Goal: Obtain resource: Download file/media

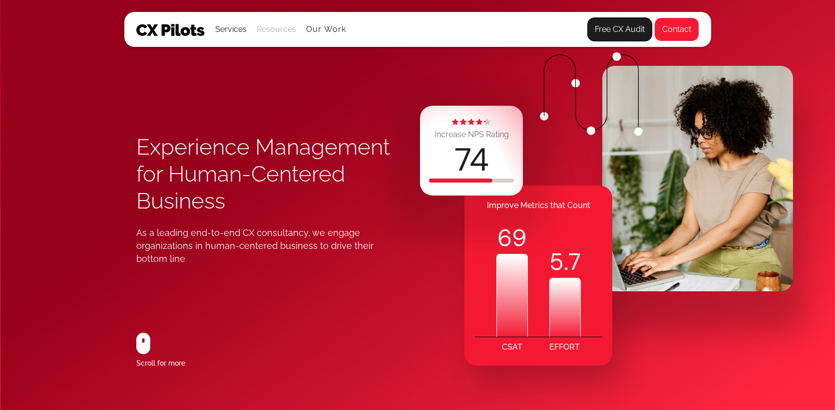
click at [276, 33] on div "Resources" at bounding box center [276, 29] width 39 height 14
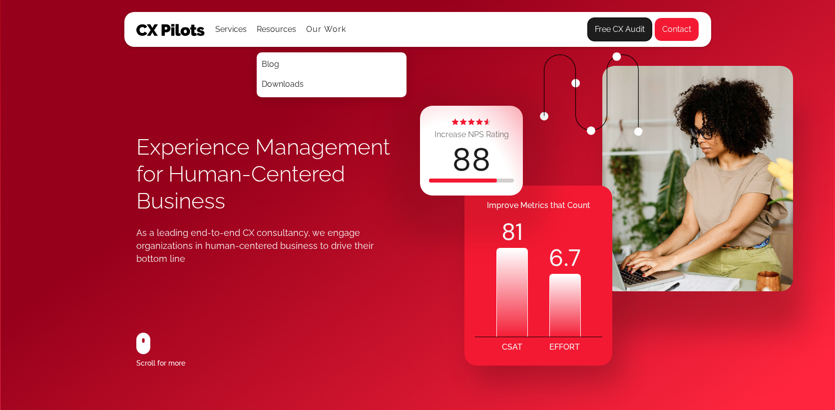
click at [279, 85] on link "Downloads" at bounding box center [282, 85] width 47 height 20
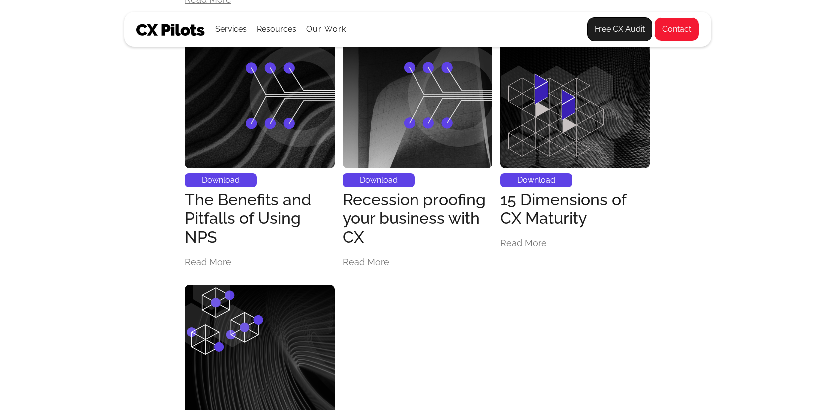
scroll to position [940, 0]
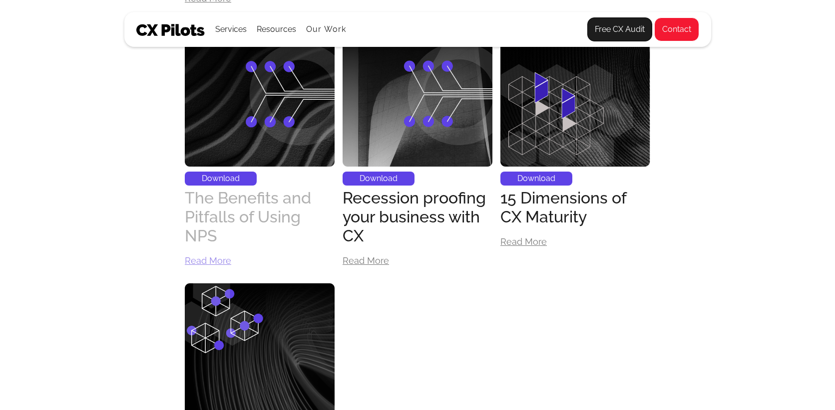
click at [213, 212] on div "The Benefits and Pitfalls of Using NPS" at bounding box center [260, 217] width 150 height 57
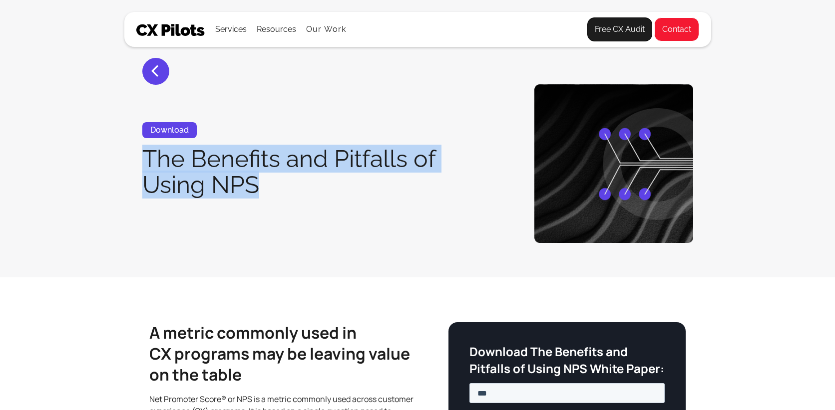
drag, startPoint x: 143, startPoint y: 158, endPoint x: 262, endPoint y: 199, distance: 125.0
click at [262, 199] on div "Download The Benefits and Pitfalls of Using NPS" at bounding box center [298, 163] width 312 height 83
copy h1 "The Benefits and Pitfalls of Using NPS"
click at [271, 31] on div "Resources" at bounding box center [276, 29] width 39 height 14
click at [297, 81] on link "Downloads" at bounding box center [282, 85] width 47 height 20
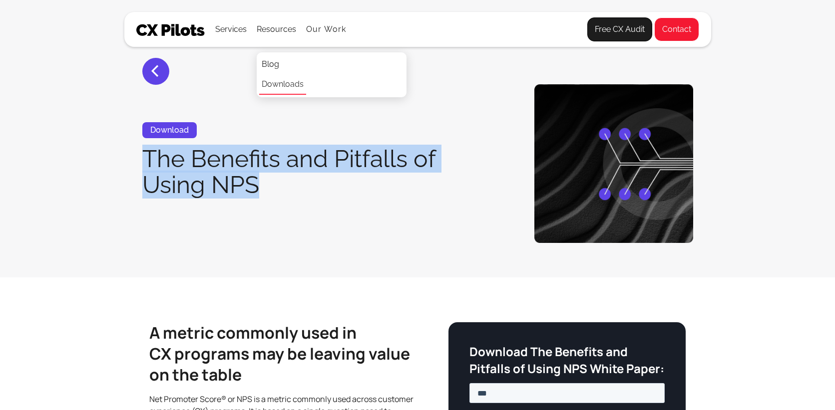
scroll to position [1, 0]
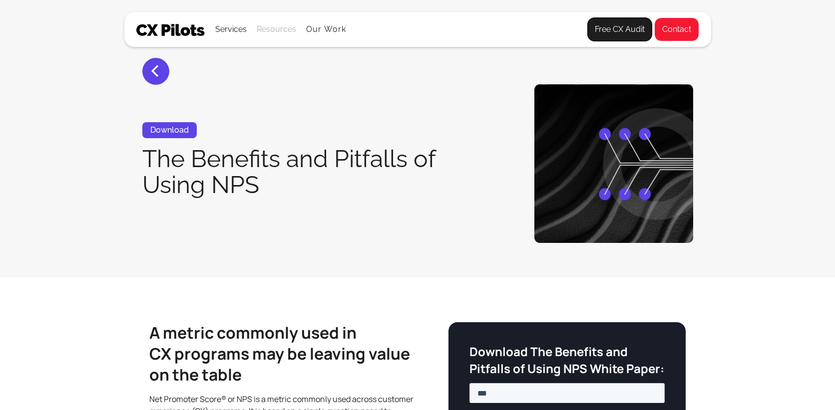
click at [272, 31] on div "Resources" at bounding box center [276, 29] width 39 height 14
click at [279, 82] on link "Downloads" at bounding box center [282, 85] width 47 height 20
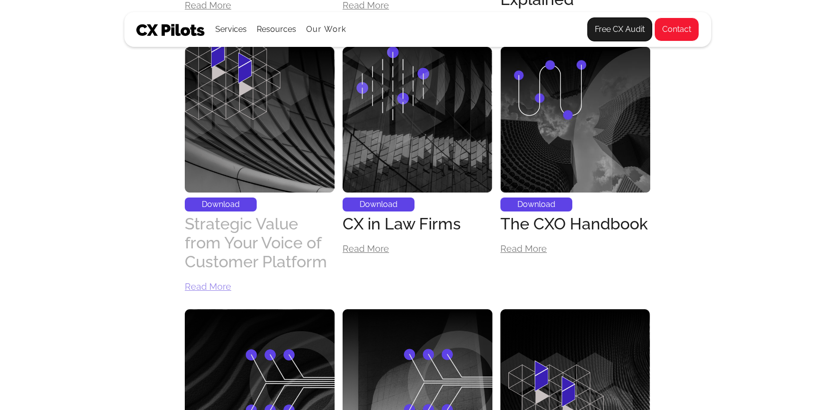
scroll to position [652, 0]
click at [232, 245] on div "Strategic Value from Your Voice of Customer Platform" at bounding box center [260, 242] width 150 height 57
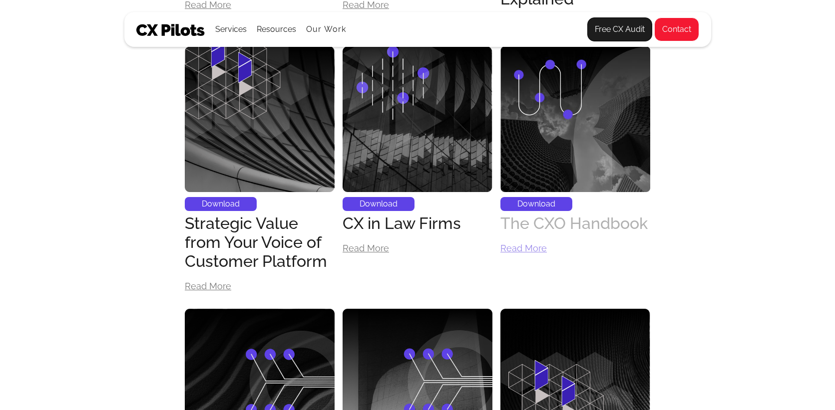
click at [551, 220] on div "The CXO Handbook" at bounding box center [573, 223] width 147 height 19
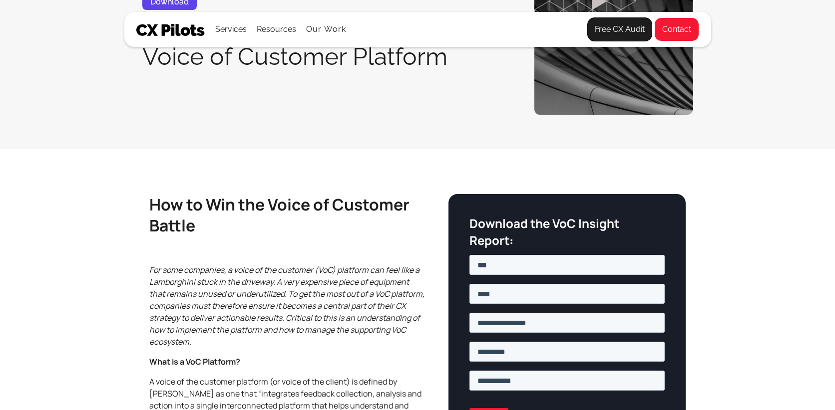
scroll to position [125, 0]
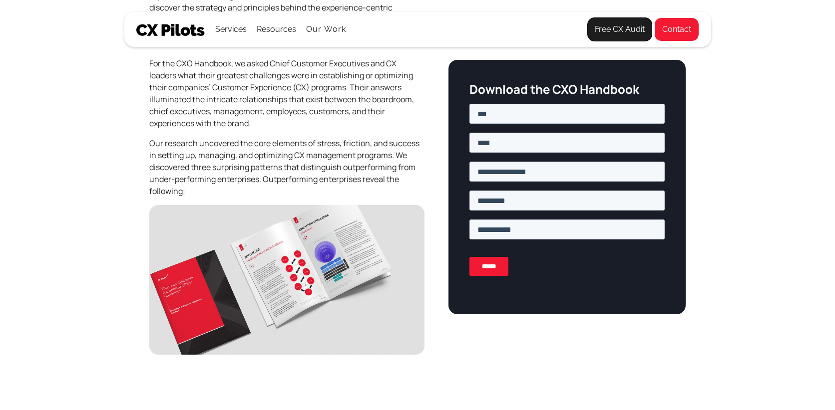
scroll to position [392, 0]
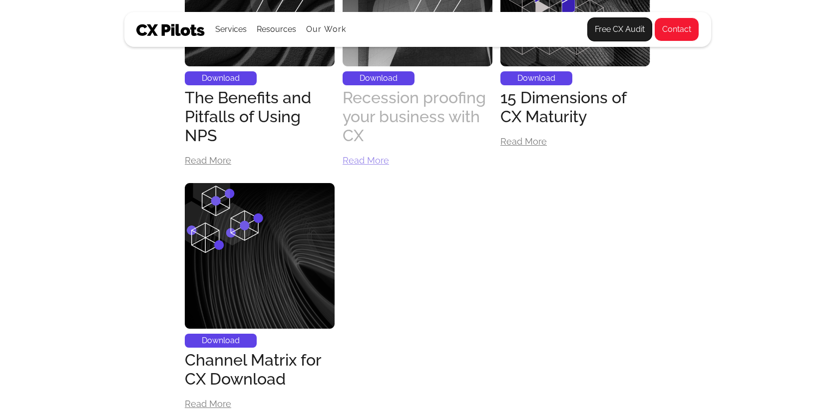
scroll to position [1036, 0]
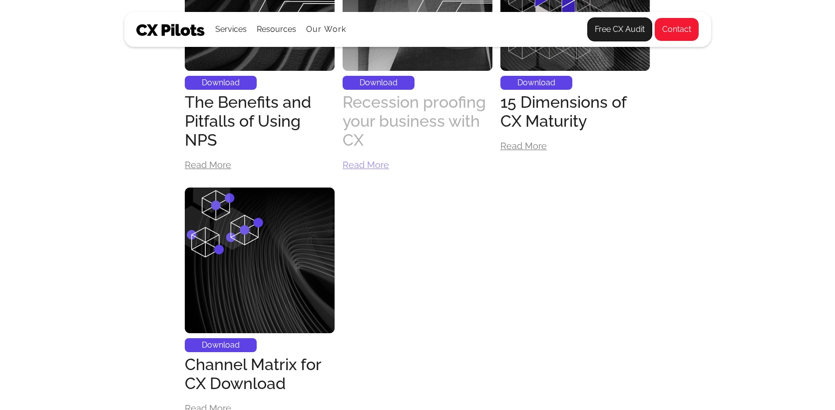
click at [388, 110] on div "Recession proofing your business with CX" at bounding box center [417, 121] width 150 height 57
